Goal: Information Seeking & Learning: Compare options

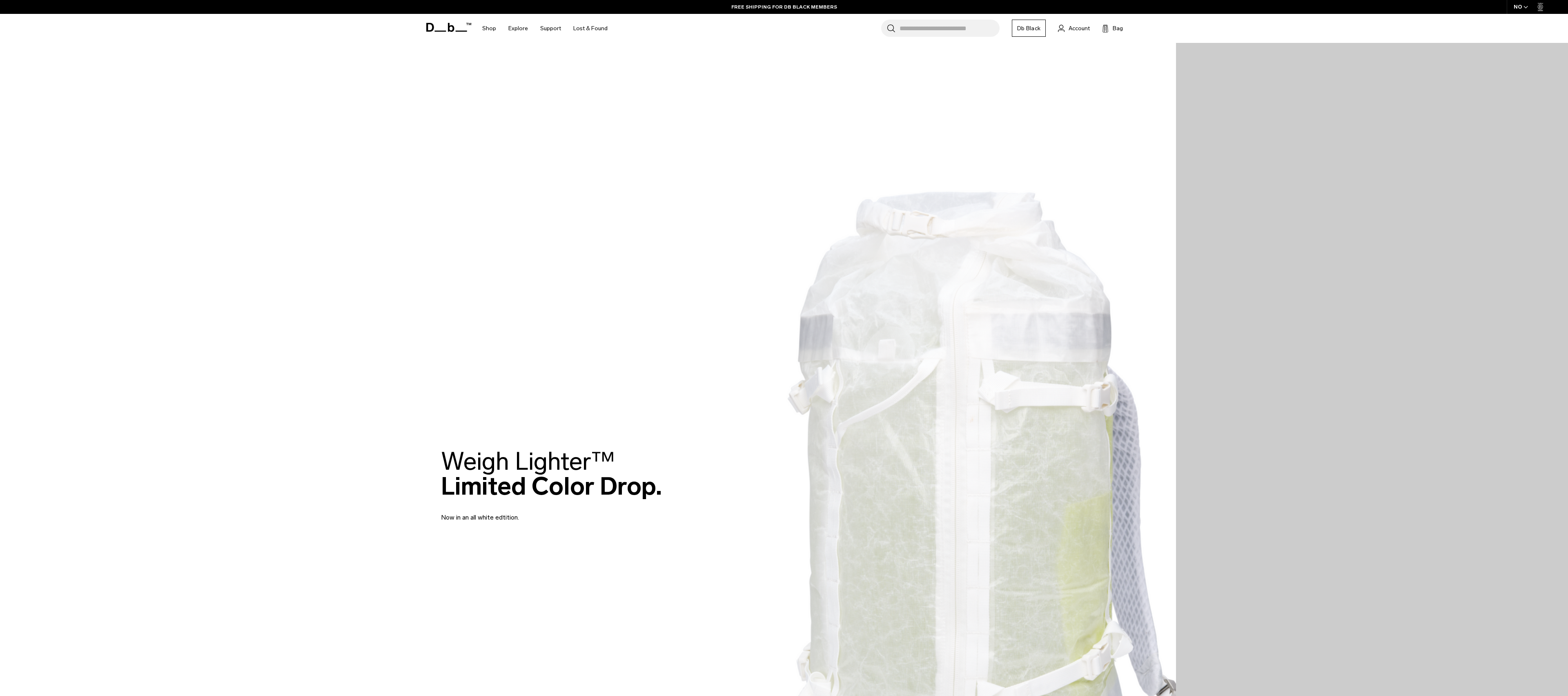
click at [925, 30] on input "Search for Bags, Luggage..." at bounding box center [950, 28] width 100 height 17
click at [452, 21] on h1 "Db" at bounding box center [449, 27] width 45 height 31
click at [443, 26] on icon at bounding box center [449, 27] width 45 height 9
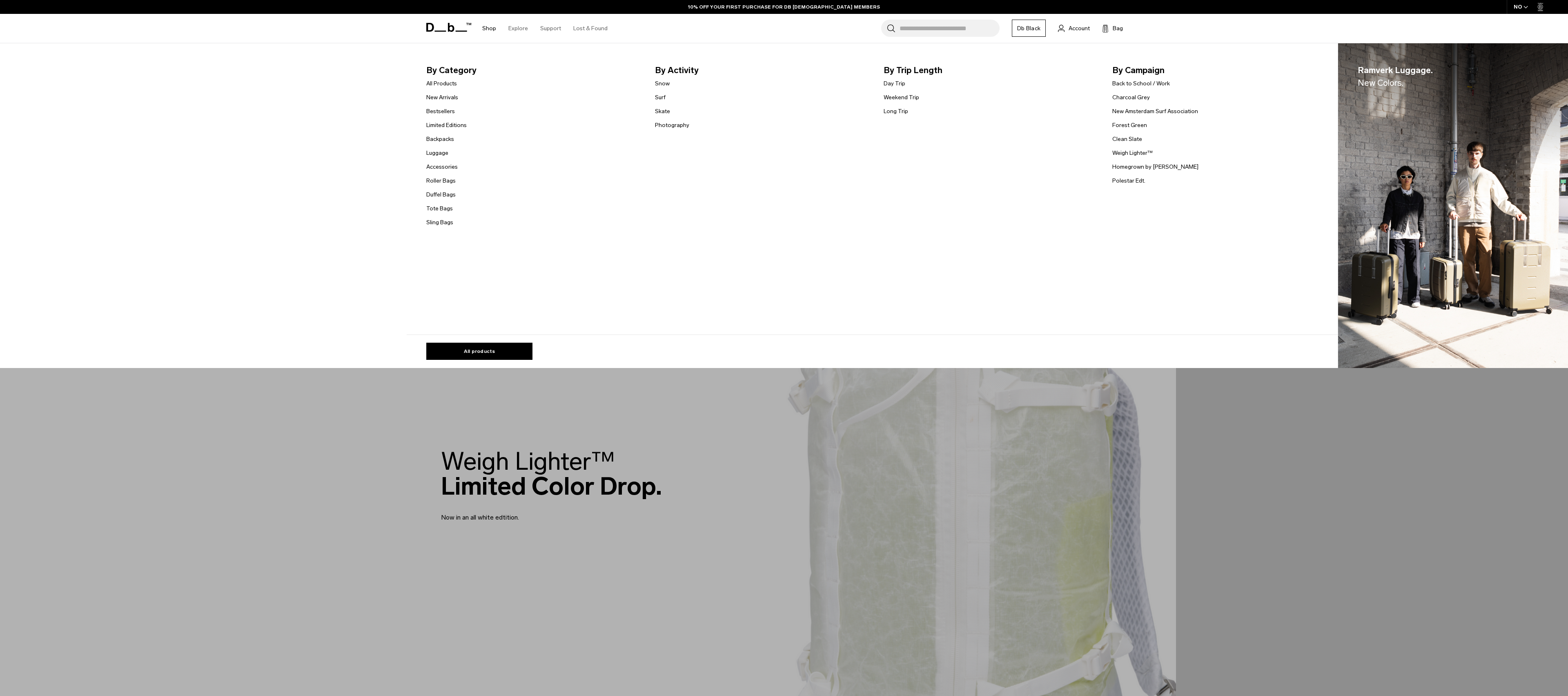
click at [489, 28] on link "Shop" at bounding box center [489, 29] width 14 height 29
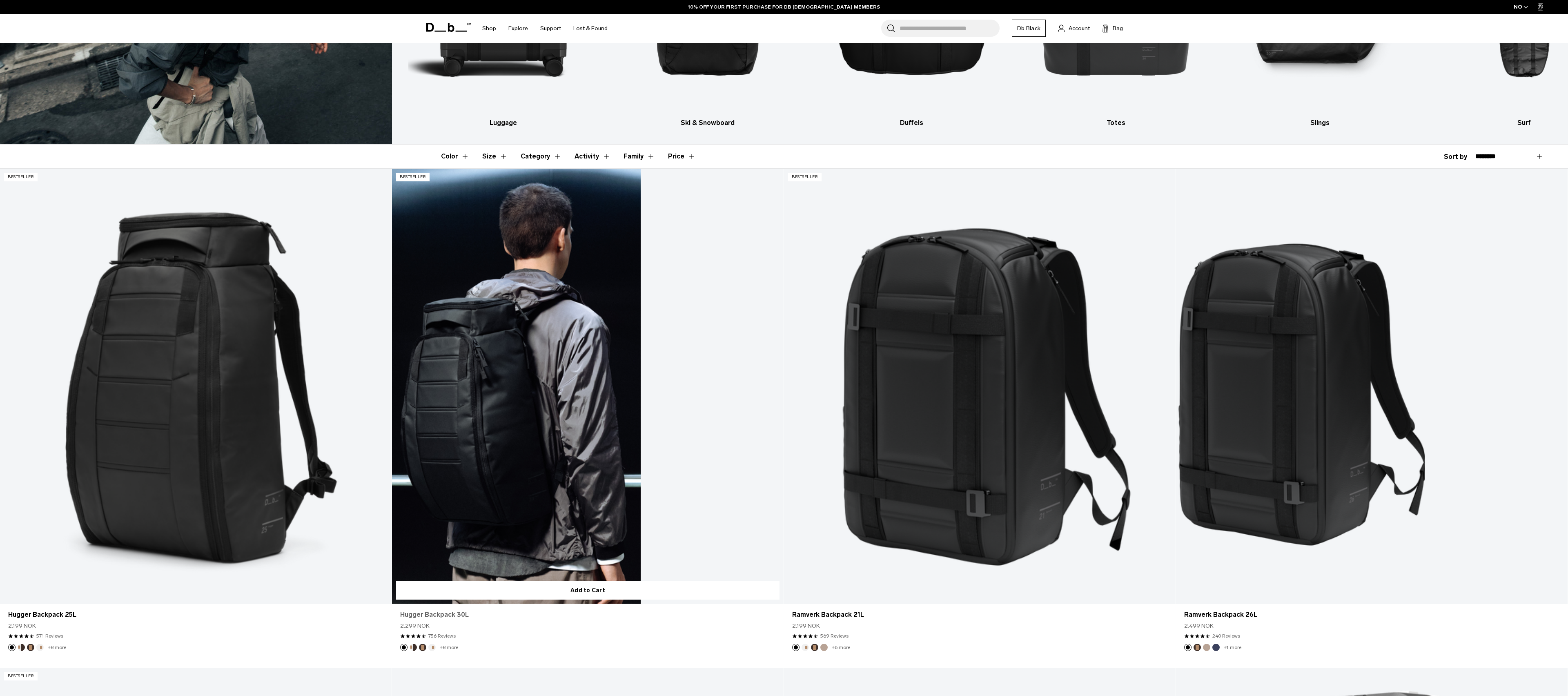
scroll to position [395, 0]
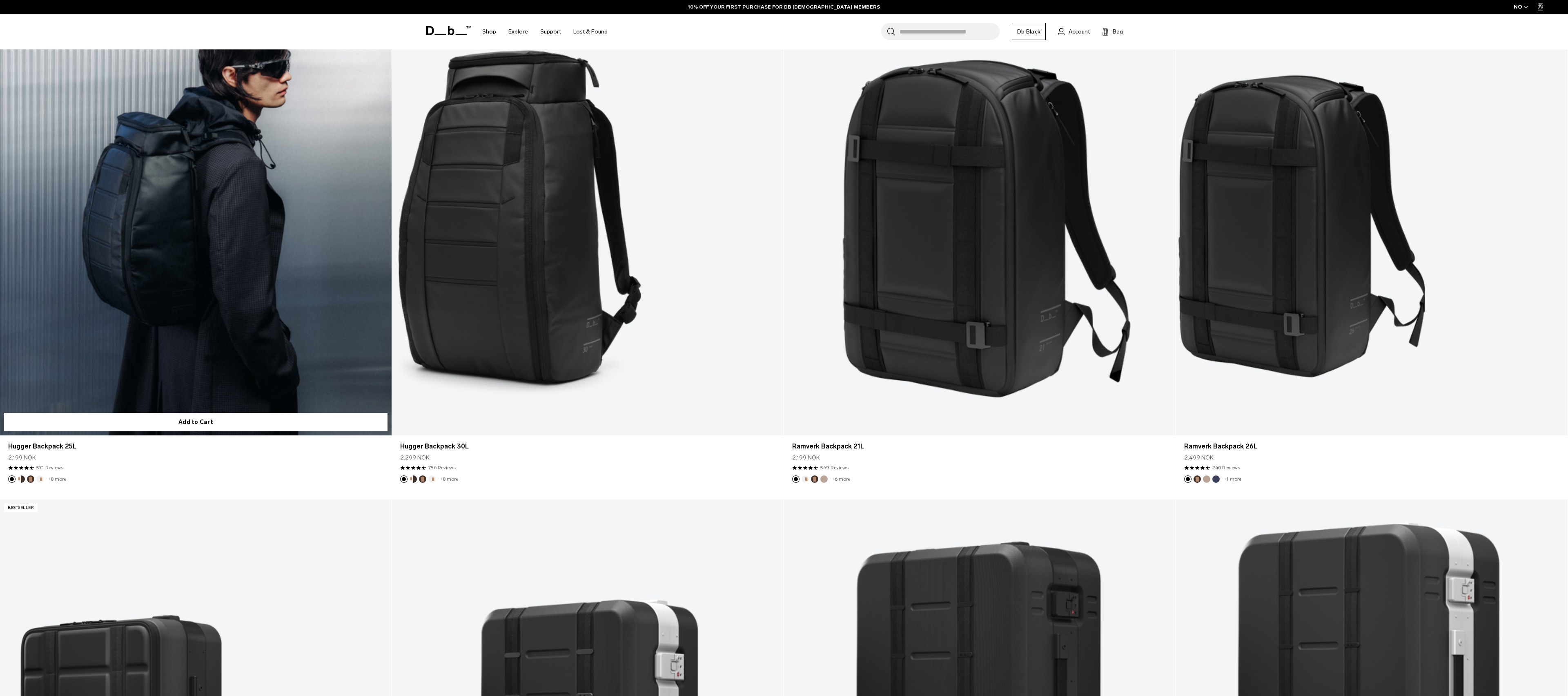
click at [217, 227] on link "Hugger Backpack 25L" at bounding box center [195, 218] width 391 height 435
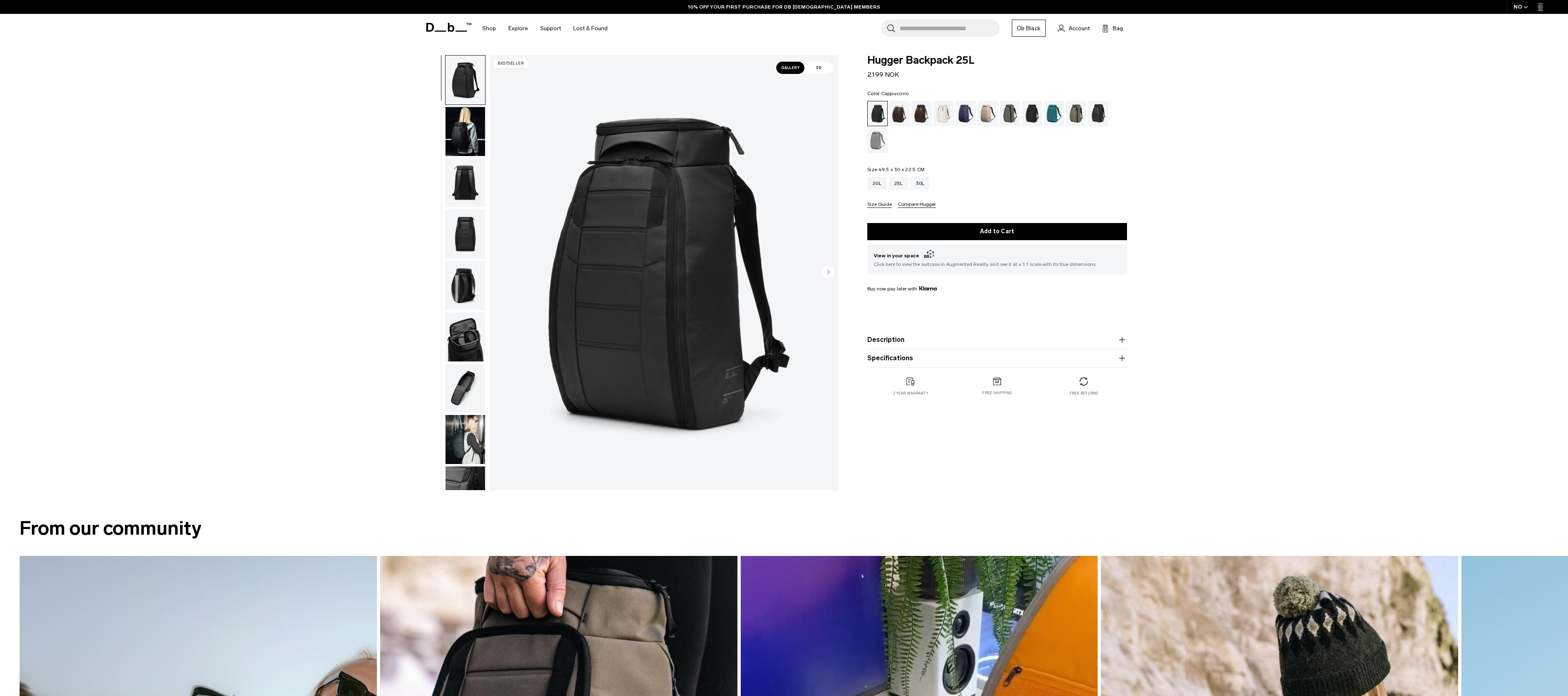
click at [903, 110] on div "Cappuccino" at bounding box center [900, 114] width 21 height 26
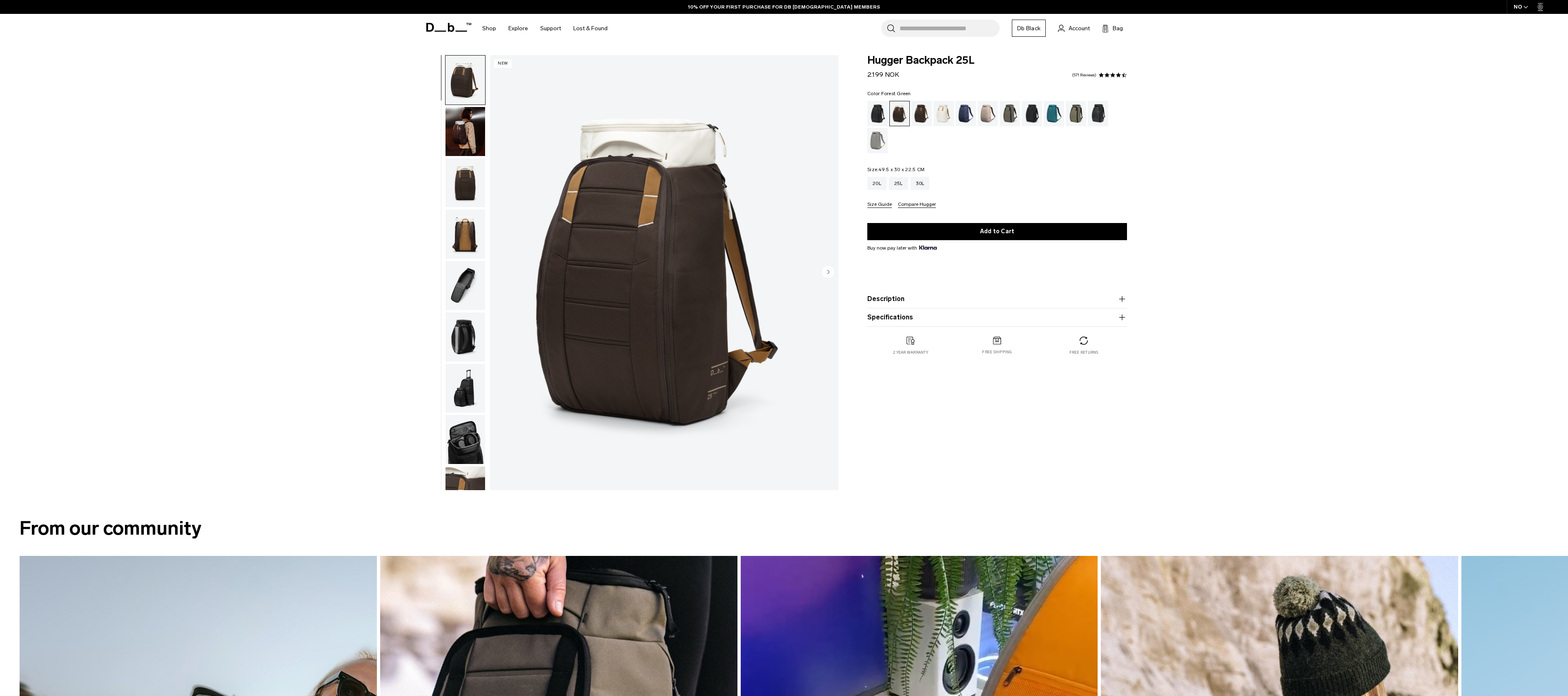
click at [1009, 116] on div "Forest Green" at bounding box center [1010, 114] width 21 height 26
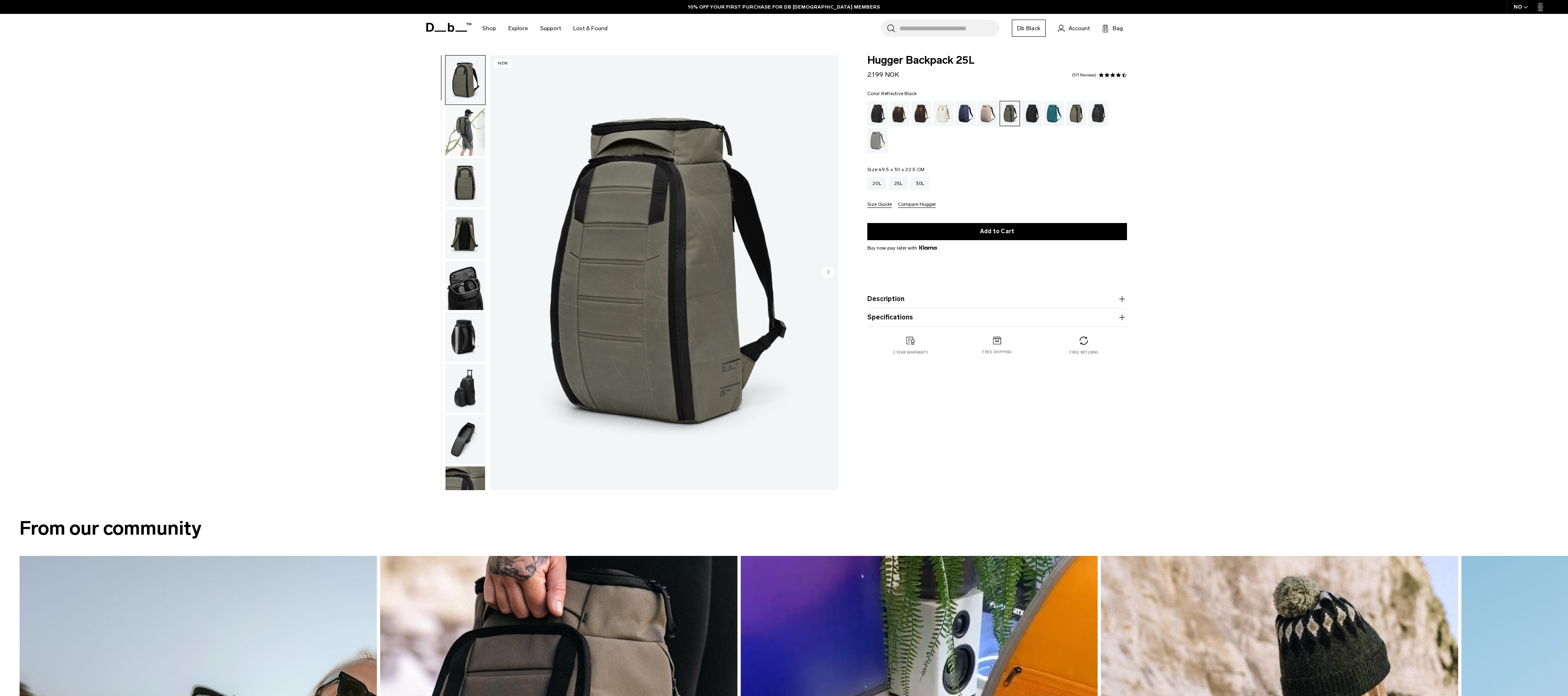
click at [1096, 119] on div "Reflective Black" at bounding box center [1098, 114] width 21 height 26
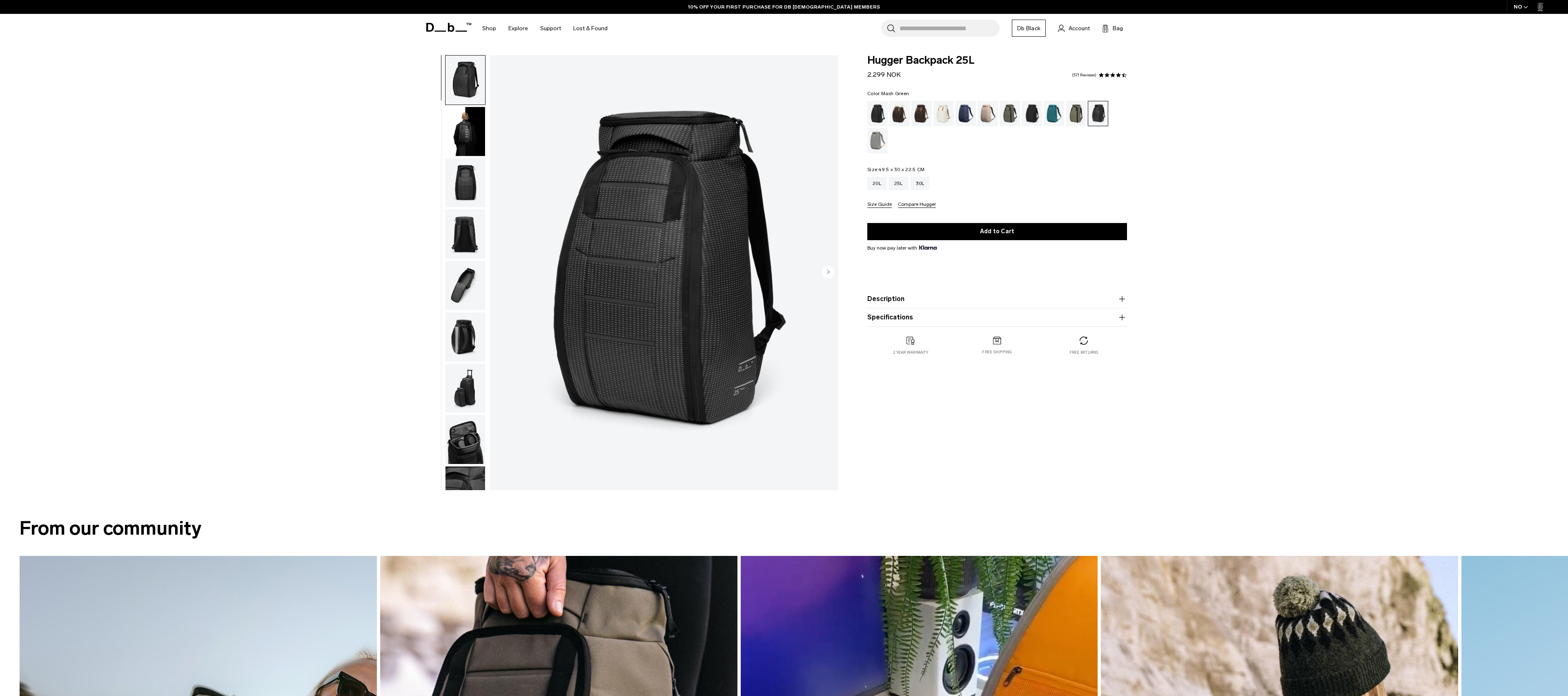
click at [1074, 110] on div "Mash Green" at bounding box center [1076, 114] width 21 height 26
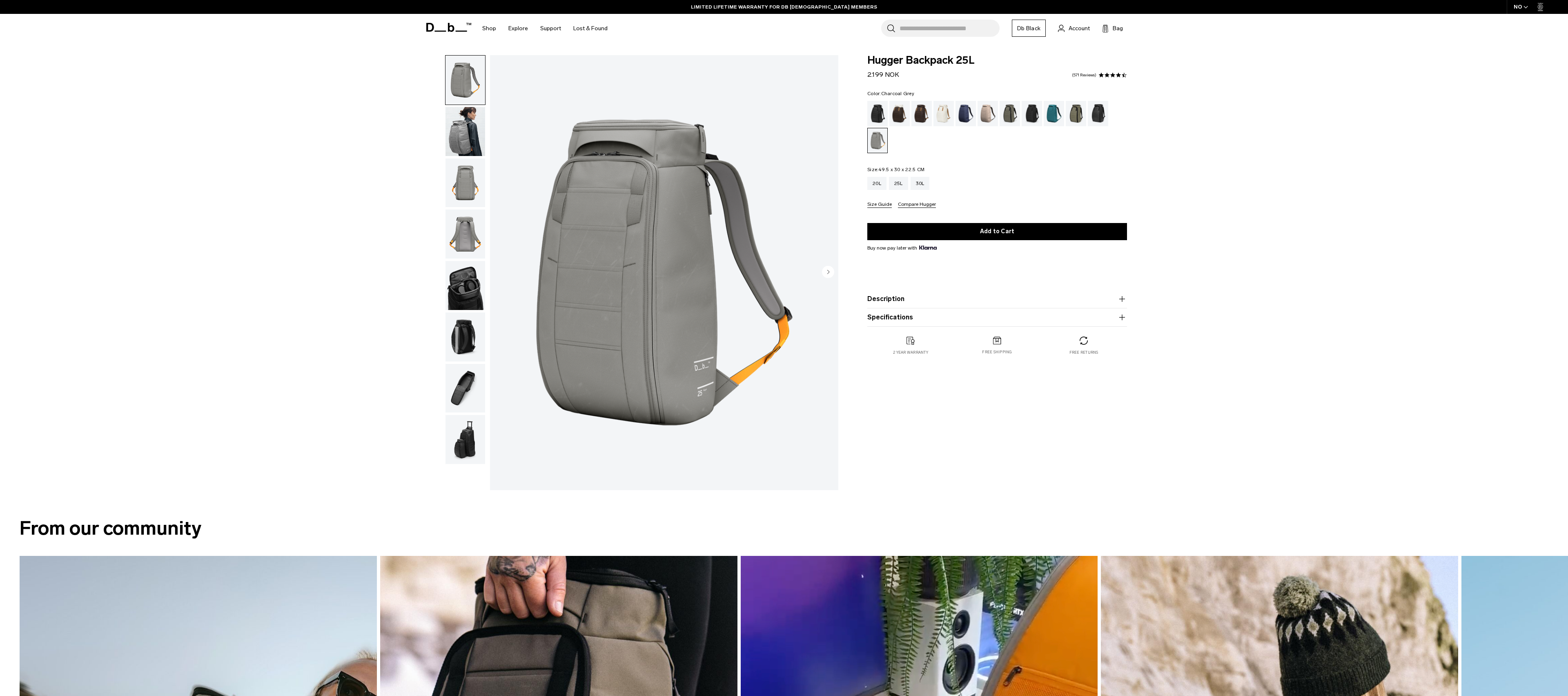
click at [1032, 116] on div "Charcoal Grey" at bounding box center [1032, 114] width 21 height 26
